Goal: Information Seeking & Learning: Learn about a topic

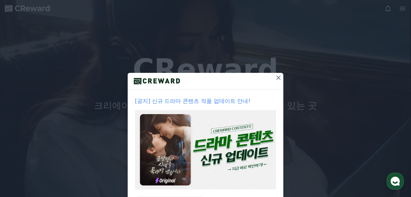
click at [273, 78] on button at bounding box center [278, 78] width 10 height 10
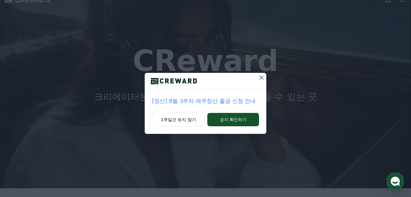
scroll to position [9, 0]
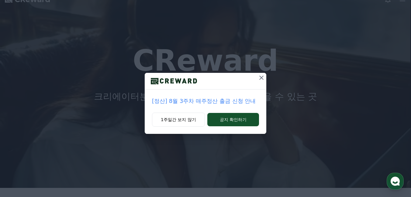
click at [263, 75] on icon at bounding box center [260, 77] width 7 height 7
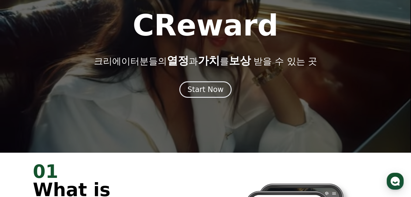
scroll to position [57, 0]
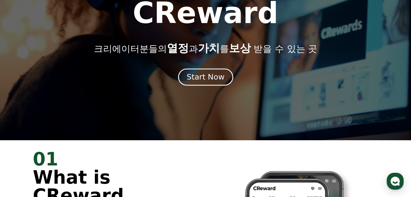
click at [197, 73] on div "Start Now" at bounding box center [205, 77] width 38 height 10
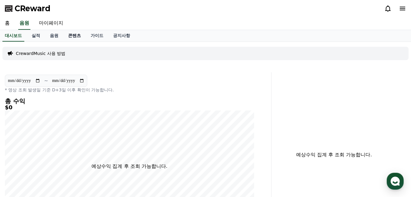
click at [70, 36] on link "콘텐츠" at bounding box center [74, 36] width 22 height 12
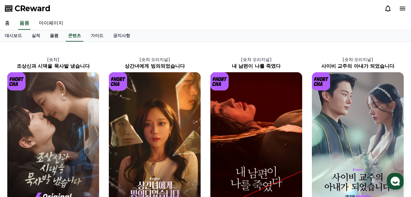
click at [55, 37] on link "음원" at bounding box center [54, 36] width 18 height 12
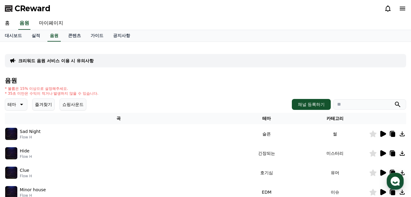
click at [68, 132] on div "Sad Night Flow H" at bounding box center [118, 134] width 227 height 12
click at [31, 130] on p "Sad Night" at bounding box center [30, 131] width 21 height 6
click at [382, 136] on icon at bounding box center [383, 134] width 6 height 6
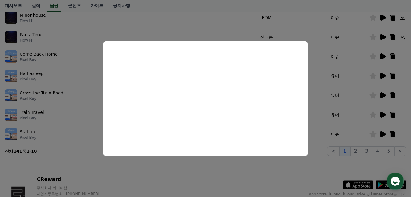
scroll to position [173, 0]
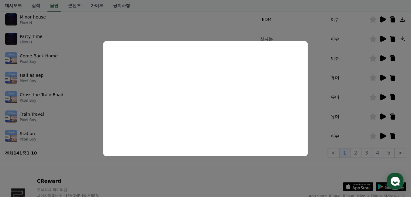
click at [324, 156] on button "close modal" at bounding box center [205, 98] width 411 height 197
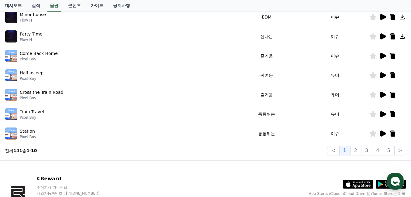
scroll to position [177, 0]
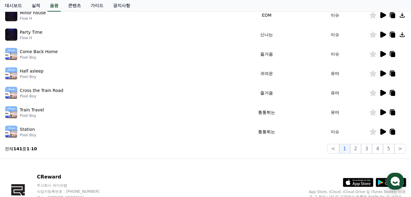
click at [379, 114] on icon at bounding box center [382, 112] width 7 height 7
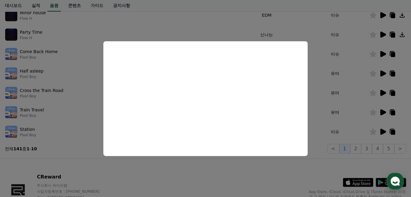
click at [309, 164] on button "close modal" at bounding box center [205, 98] width 411 height 197
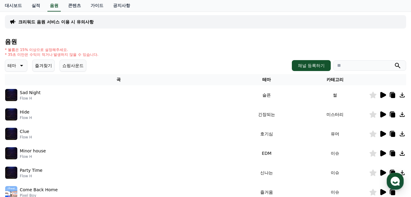
scroll to position [0, 0]
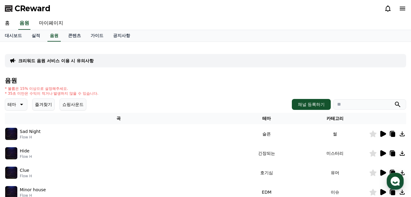
click at [22, 106] on icon at bounding box center [20, 104] width 7 height 7
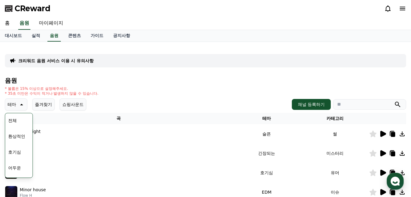
click at [17, 163] on button "어두운" at bounding box center [15, 167] width 18 height 13
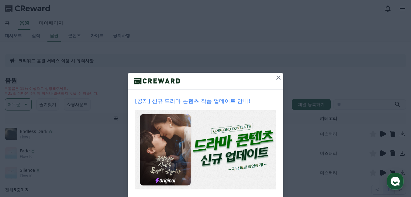
click at [279, 79] on icon at bounding box center [277, 77] width 7 height 7
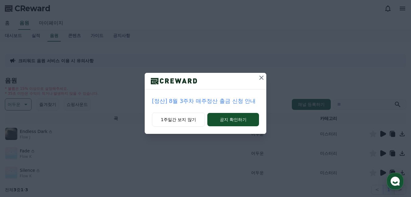
click at [264, 77] on icon at bounding box center [260, 77] width 7 height 7
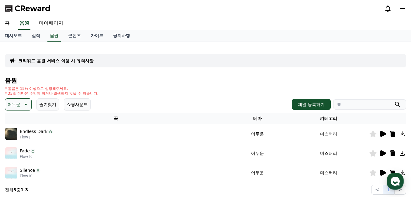
click at [19, 108] on button "어두운" at bounding box center [18, 104] width 27 height 12
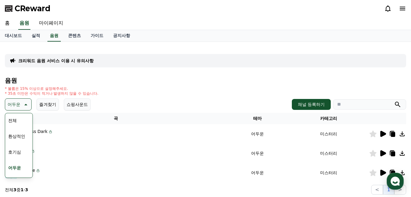
click at [15, 152] on button "호기심" at bounding box center [15, 151] width 18 height 13
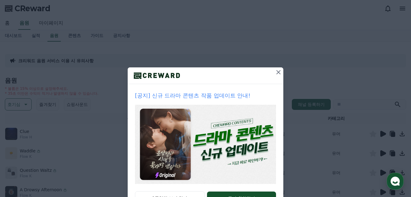
click at [280, 74] on icon at bounding box center [277, 72] width 7 height 7
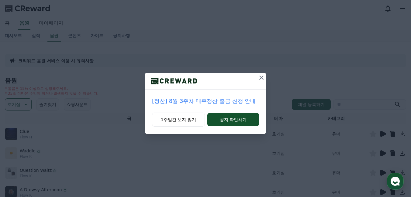
click at [261, 78] on icon at bounding box center [261, 78] width 4 height 4
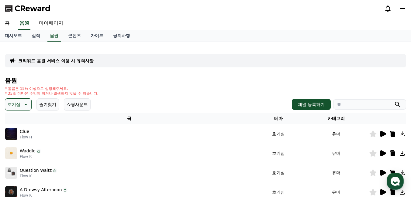
click at [383, 154] on icon at bounding box center [383, 153] width 6 height 6
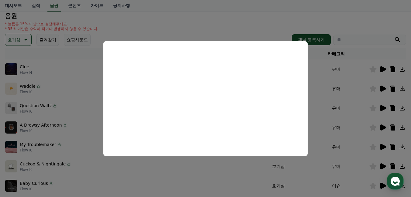
scroll to position [65, 0]
click at [260, 16] on button "close modal" at bounding box center [205, 98] width 411 height 197
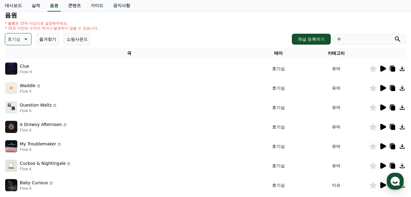
click at [384, 107] on icon at bounding box center [383, 107] width 6 height 6
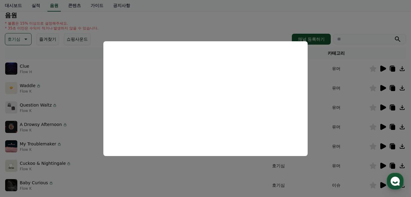
click at [258, 22] on button "close modal" at bounding box center [205, 98] width 411 height 197
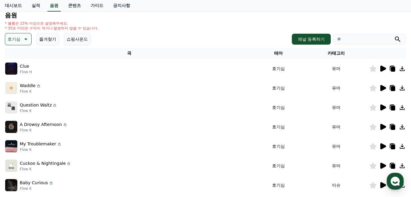
click at [38, 86] on icon at bounding box center [38, 86] width 5 height 5
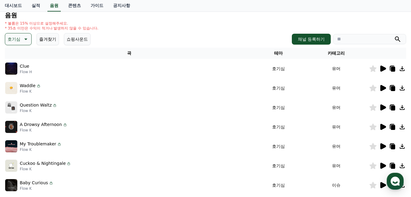
click at [401, 109] on icon at bounding box center [401, 107] width 7 height 7
click at [393, 109] on icon at bounding box center [392, 108] width 4 height 5
